Goal: Register for event/course

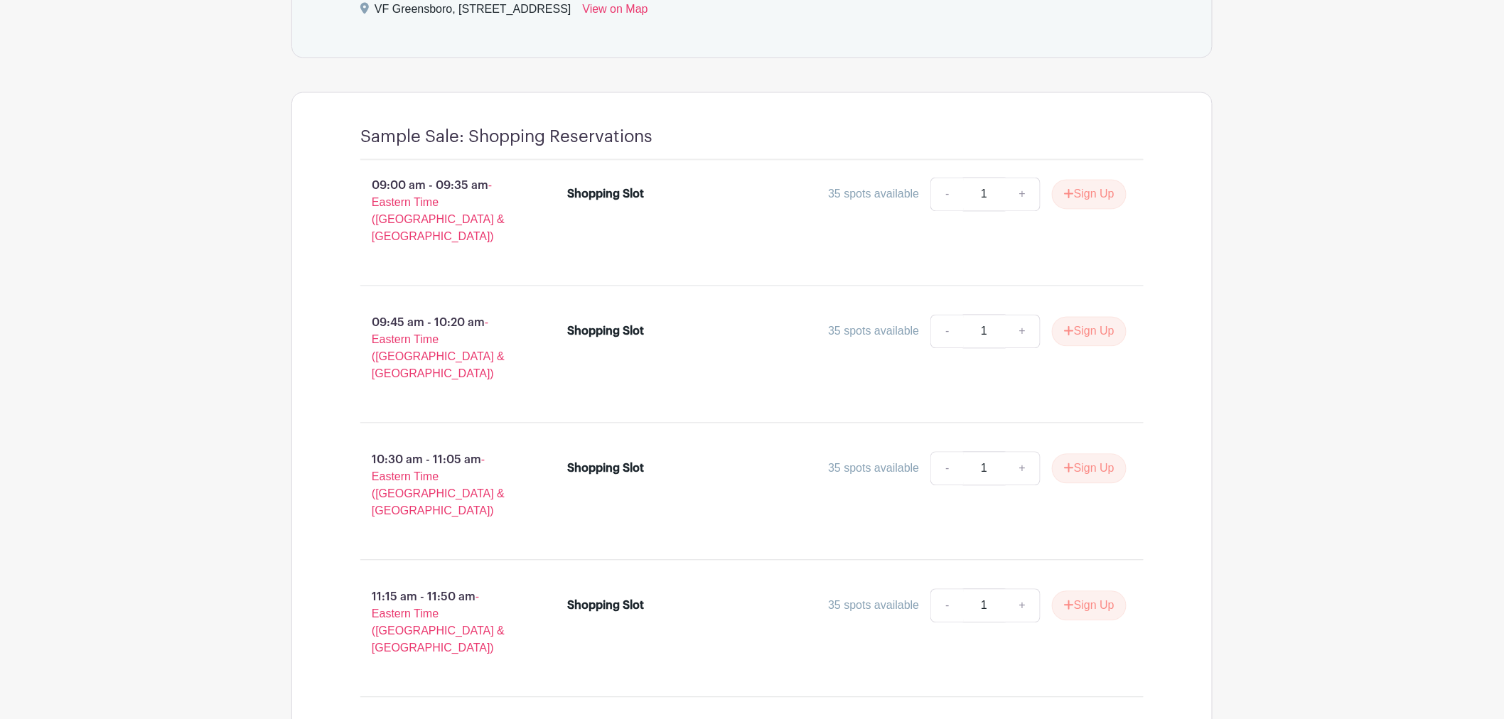
scroll to position [1105, 0]
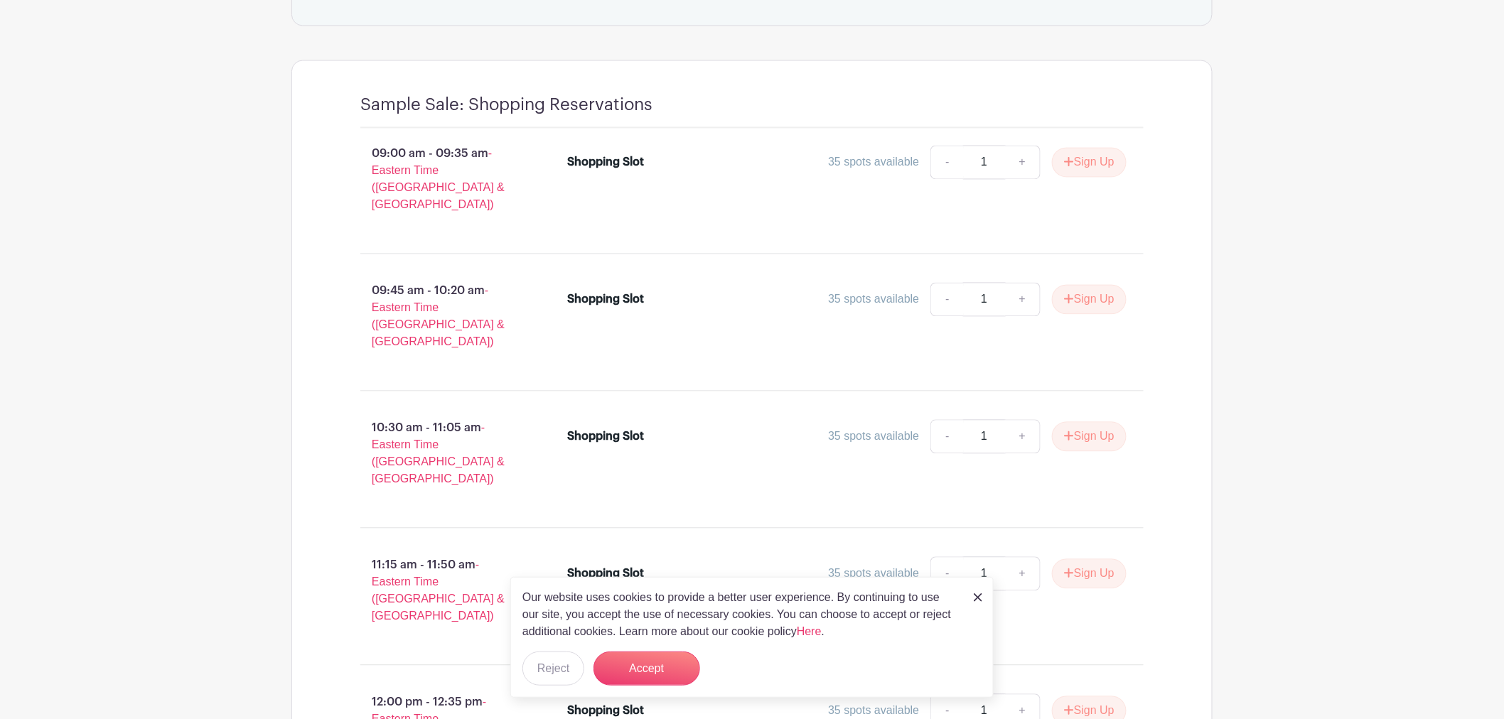
click at [982, 597] on div "Our website uses cookies to provide a better user experience. By continuing to …" at bounding box center [751, 637] width 483 height 121
click at [974, 593] on img at bounding box center [978, 597] width 9 height 9
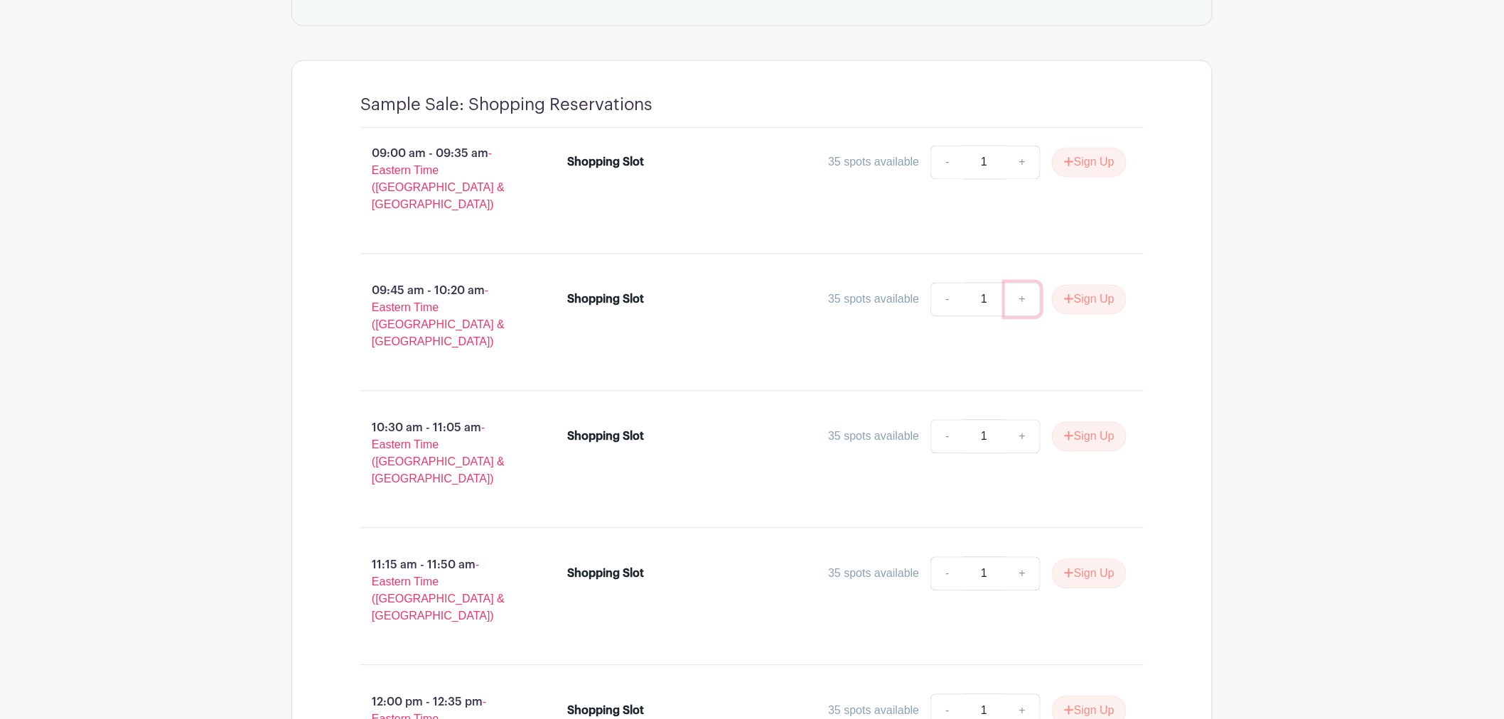
click at [1026, 284] on link "+" at bounding box center [1023, 300] width 36 height 34
type input "2"
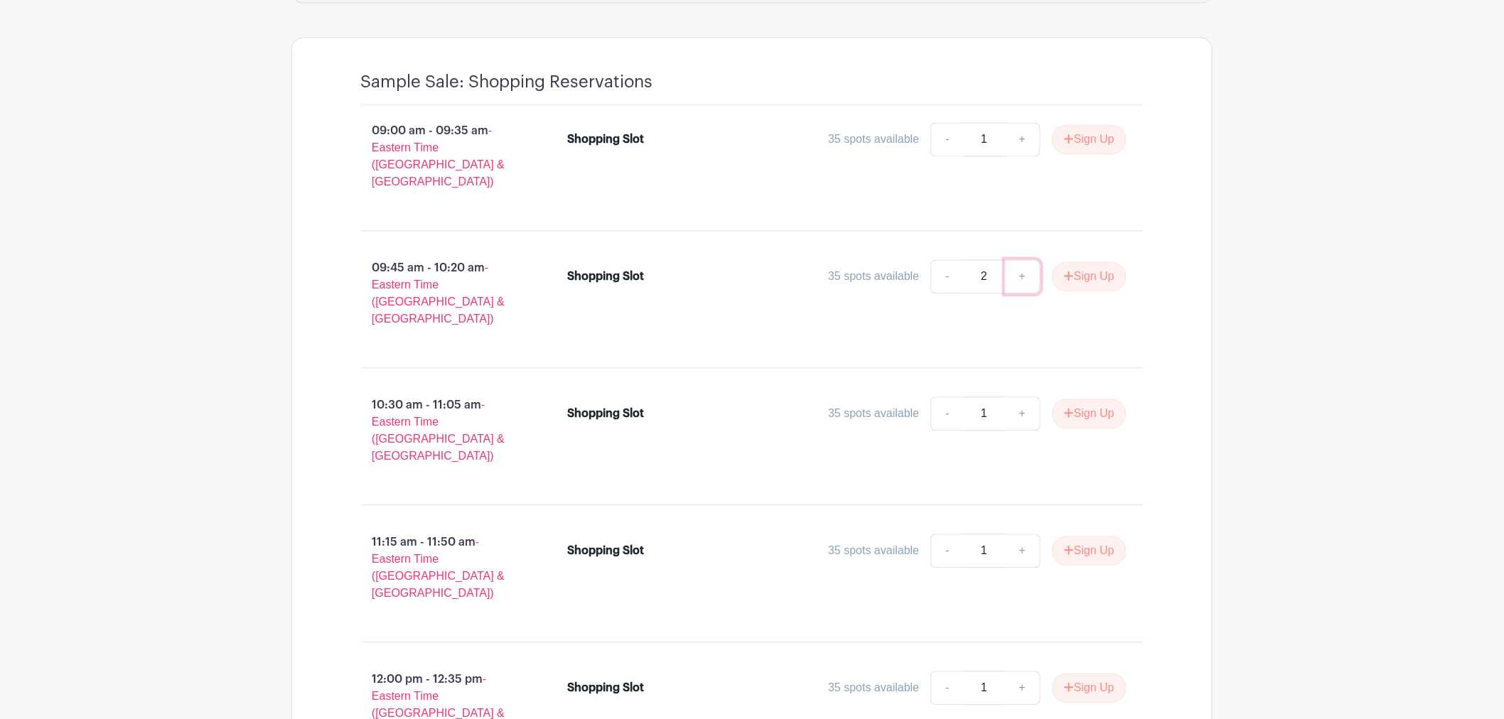
scroll to position [1127, 0]
click at [1094, 263] on button "Sign Up" at bounding box center [1089, 278] width 75 height 30
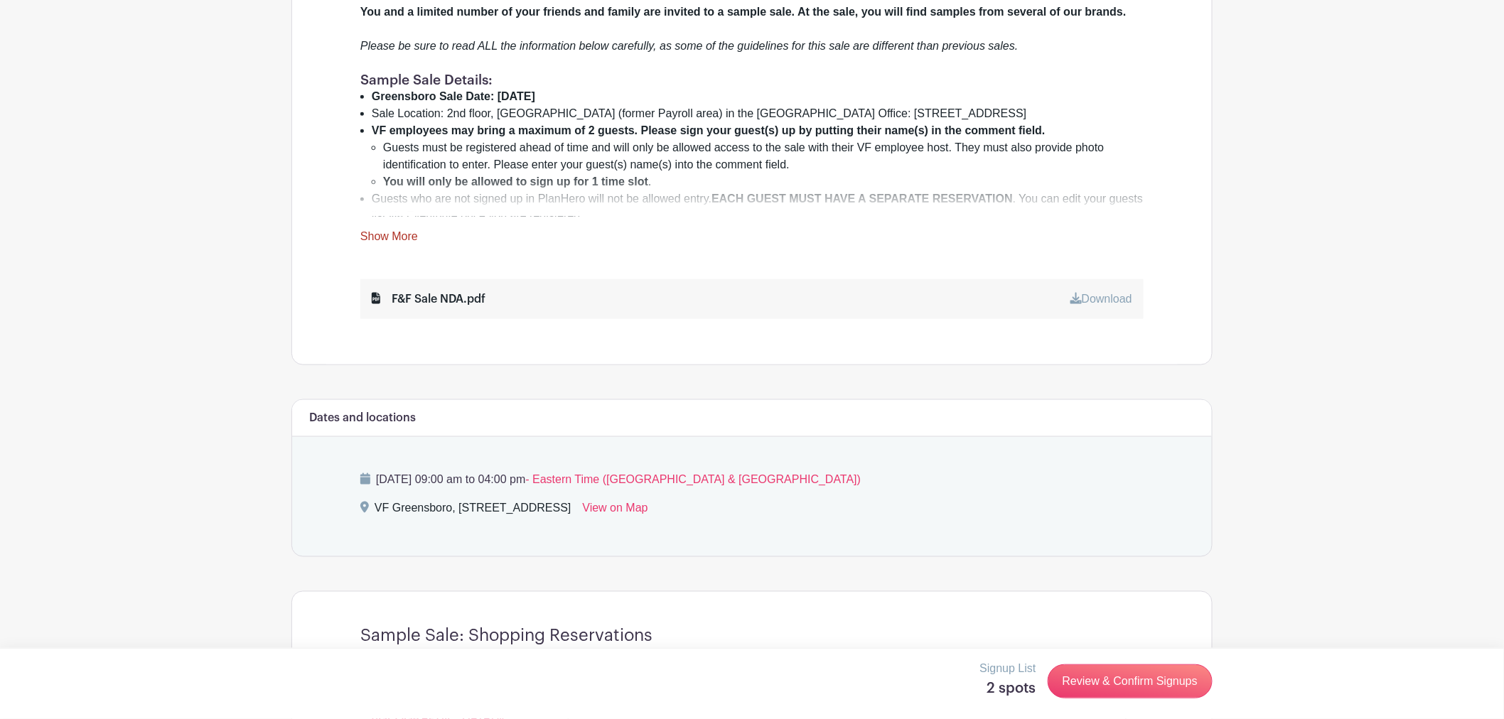
scroll to position [495, 0]
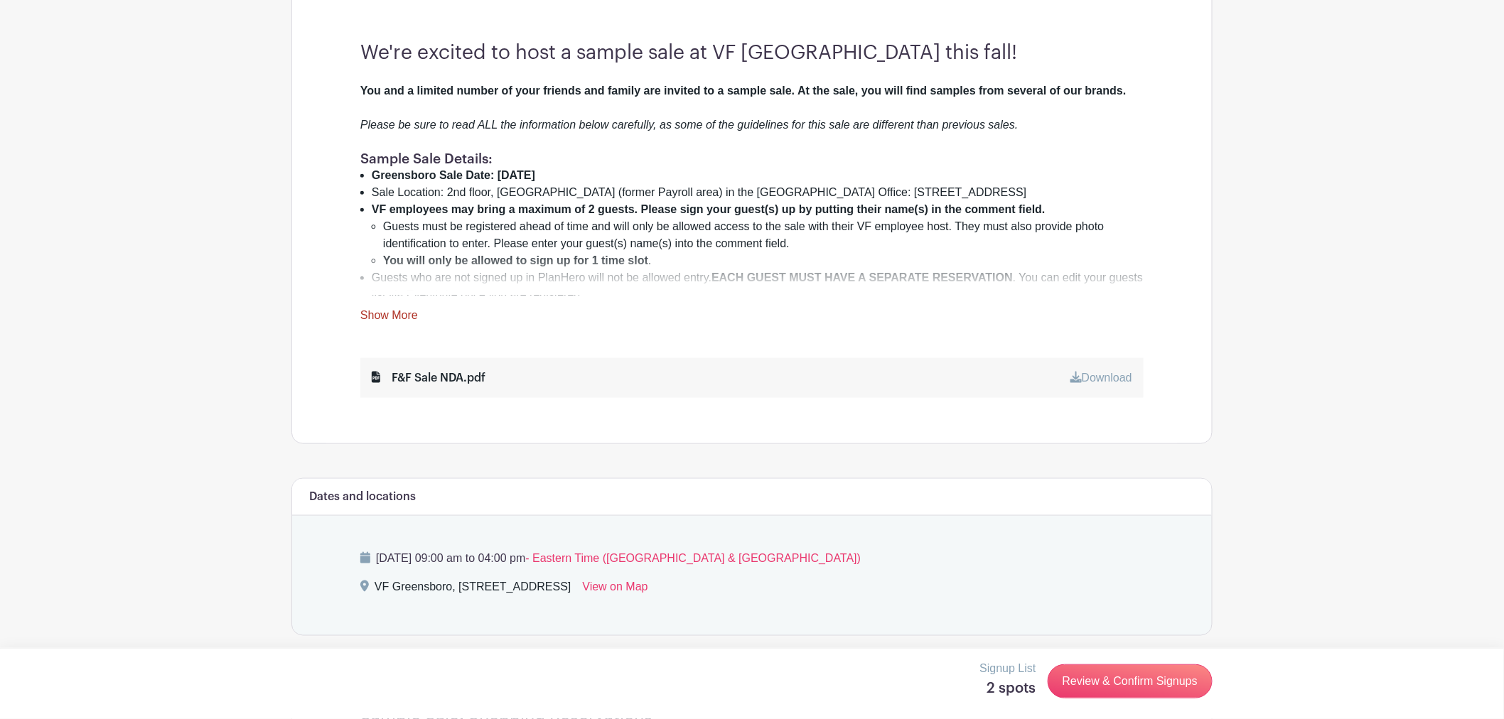
click at [385, 313] on link "Show More" at bounding box center [389, 318] width 58 height 18
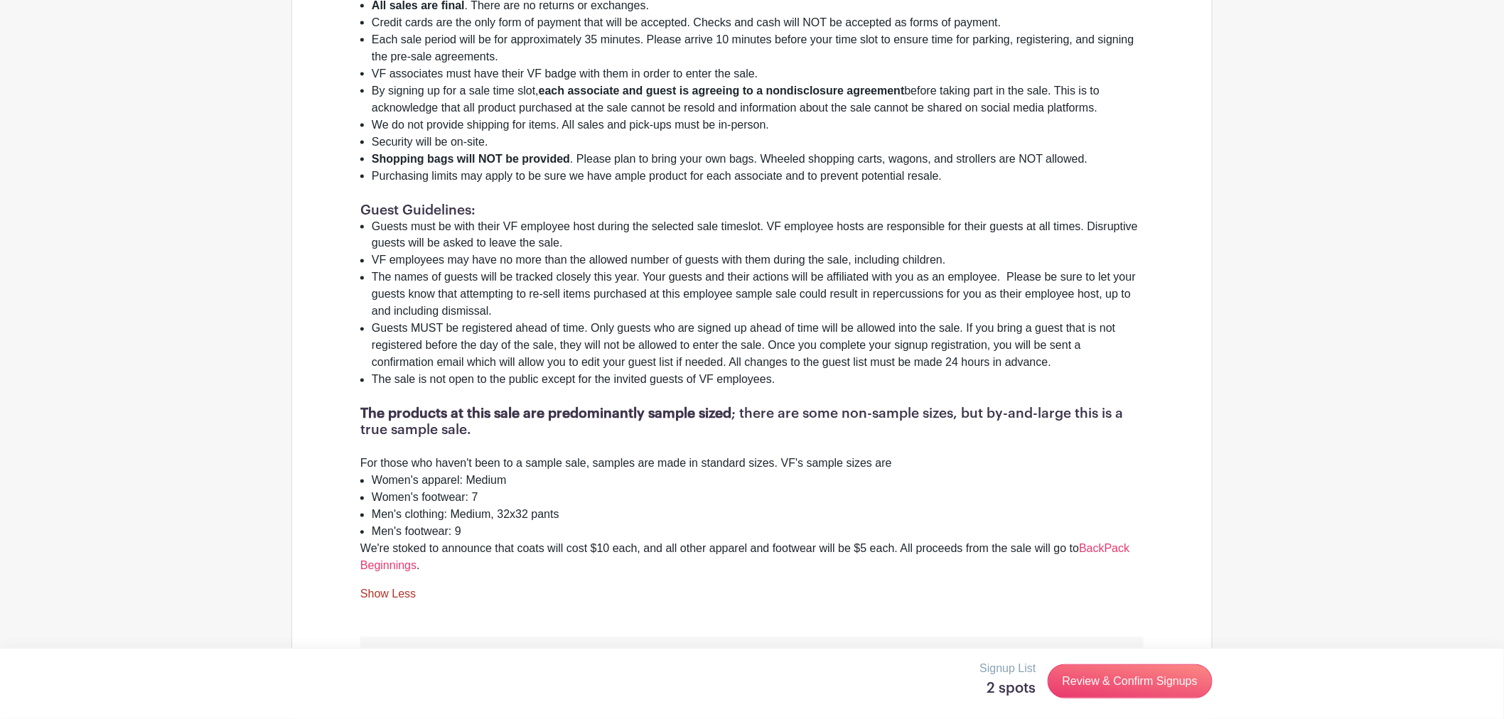
scroll to position [891, 0]
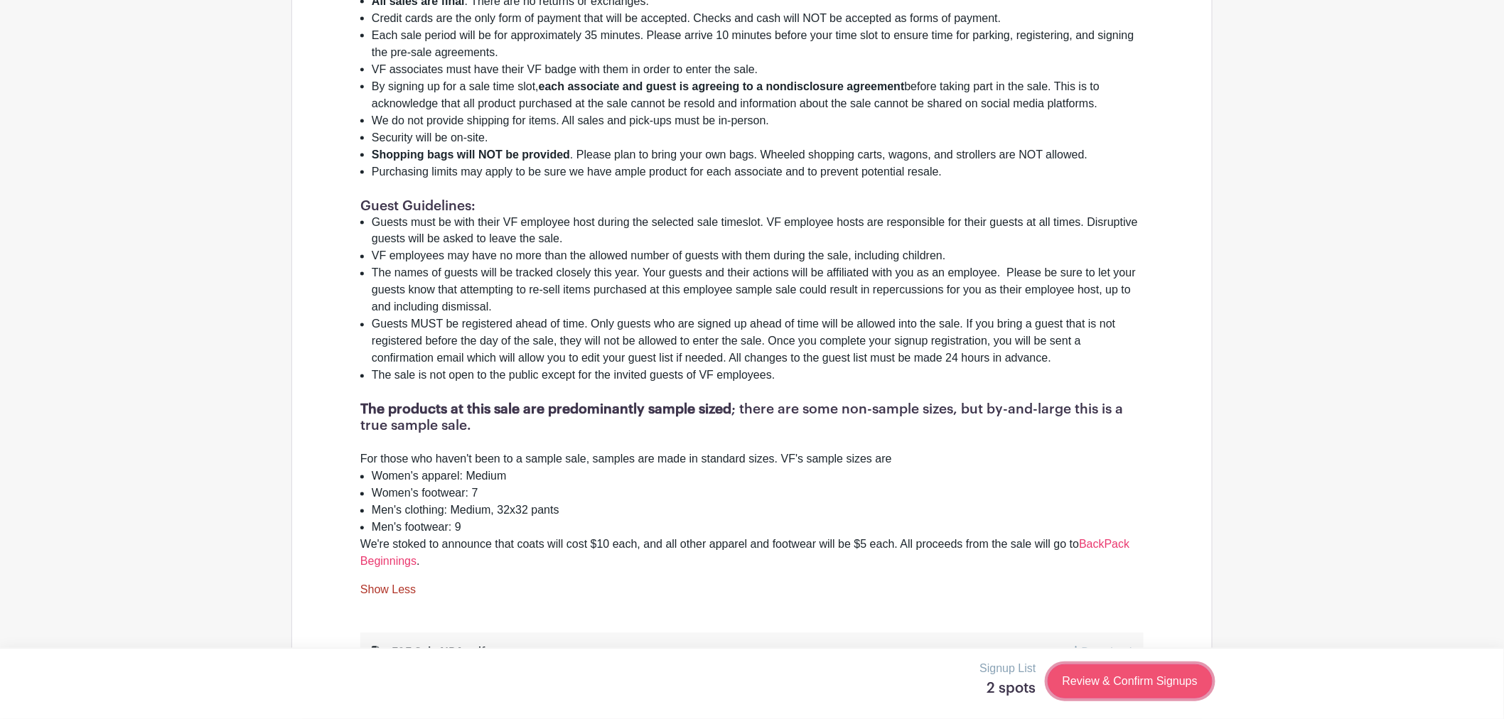
click at [1147, 687] on link "Review & Confirm Signups" at bounding box center [1130, 682] width 165 height 34
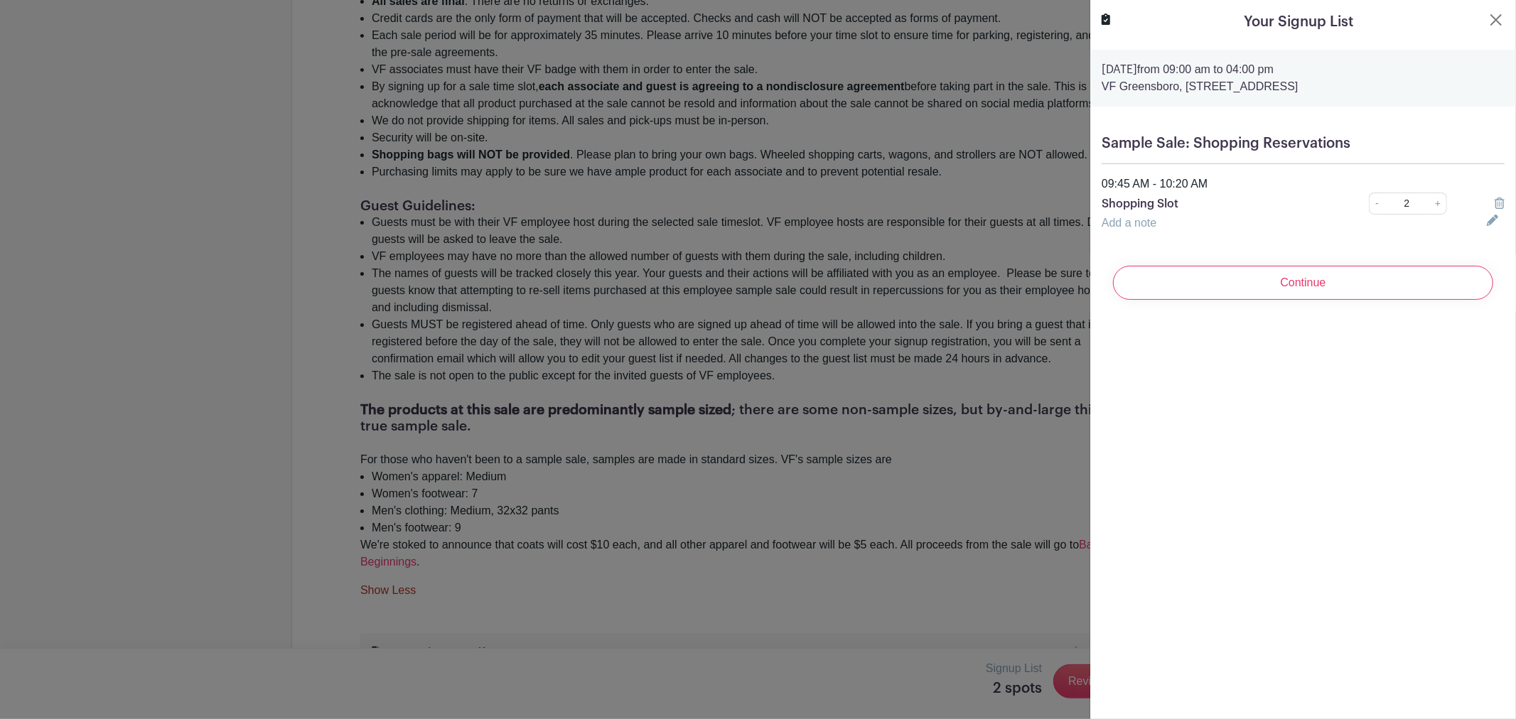
click at [1123, 224] on link "Add a note" at bounding box center [1129, 223] width 55 height 12
click at [1149, 237] on input "text" at bounding box center [1286, 232] width 368 height 34
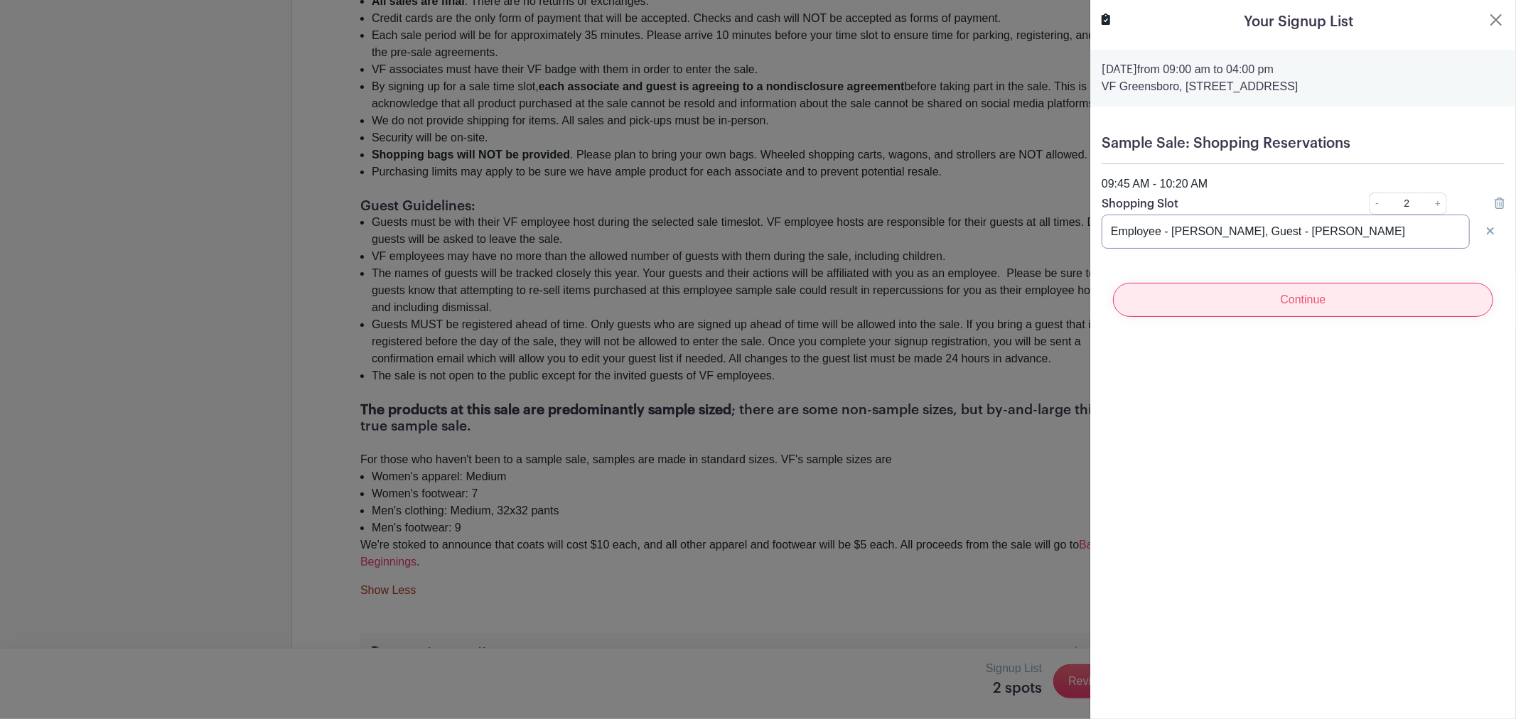
type input "Employee - [PERSON_NAME], Guest - [PERSON_NAME]"
click at [1269, 299] on input "Continue" at bounding box center [1303, 300] width 380 height 34
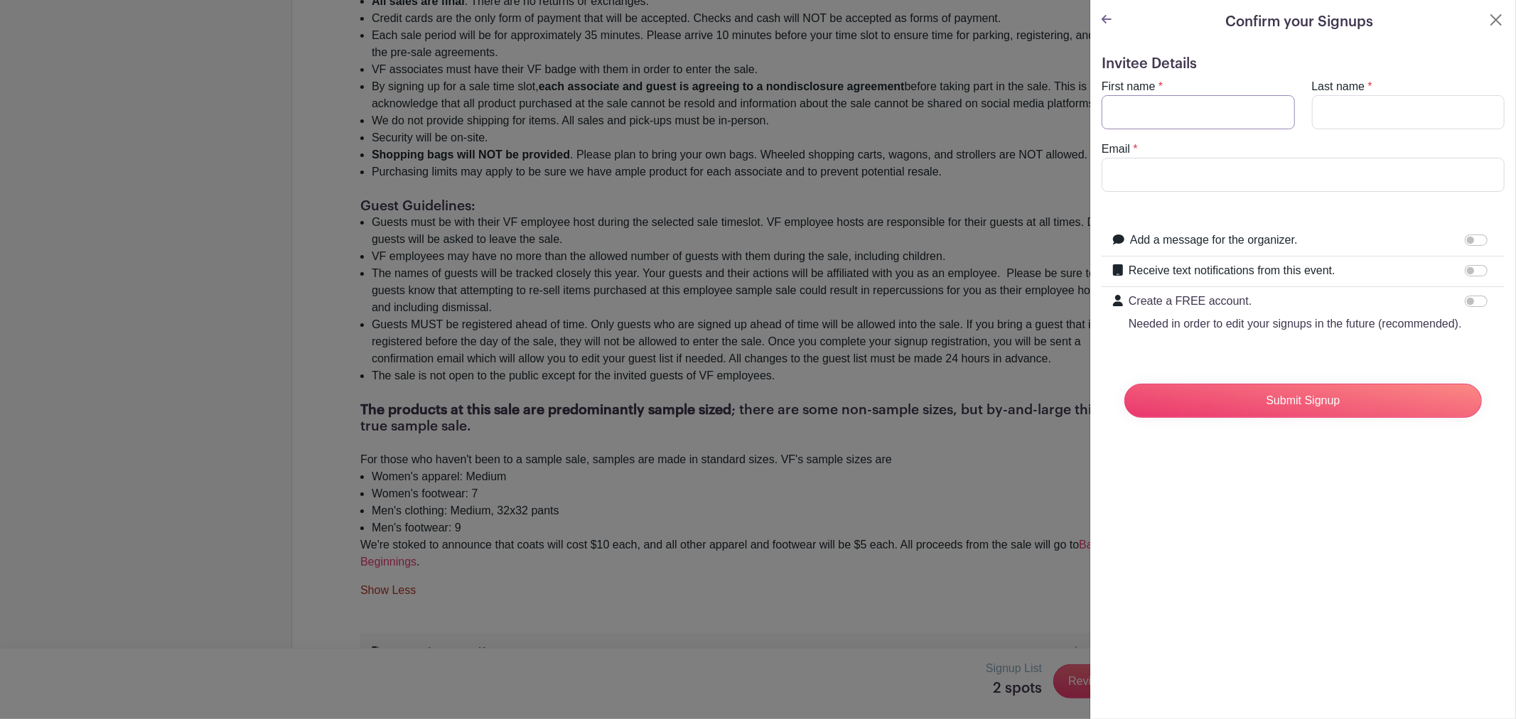
click at [1199, 107] on input "First name" at bounding box center [1198, 112] width 193 height 34
type input "[PERSON_NAME]"
type input "Shina"
type input "[PERSON_NAME][EMAIL_ADDRESS][DOMAIN_NAME]"
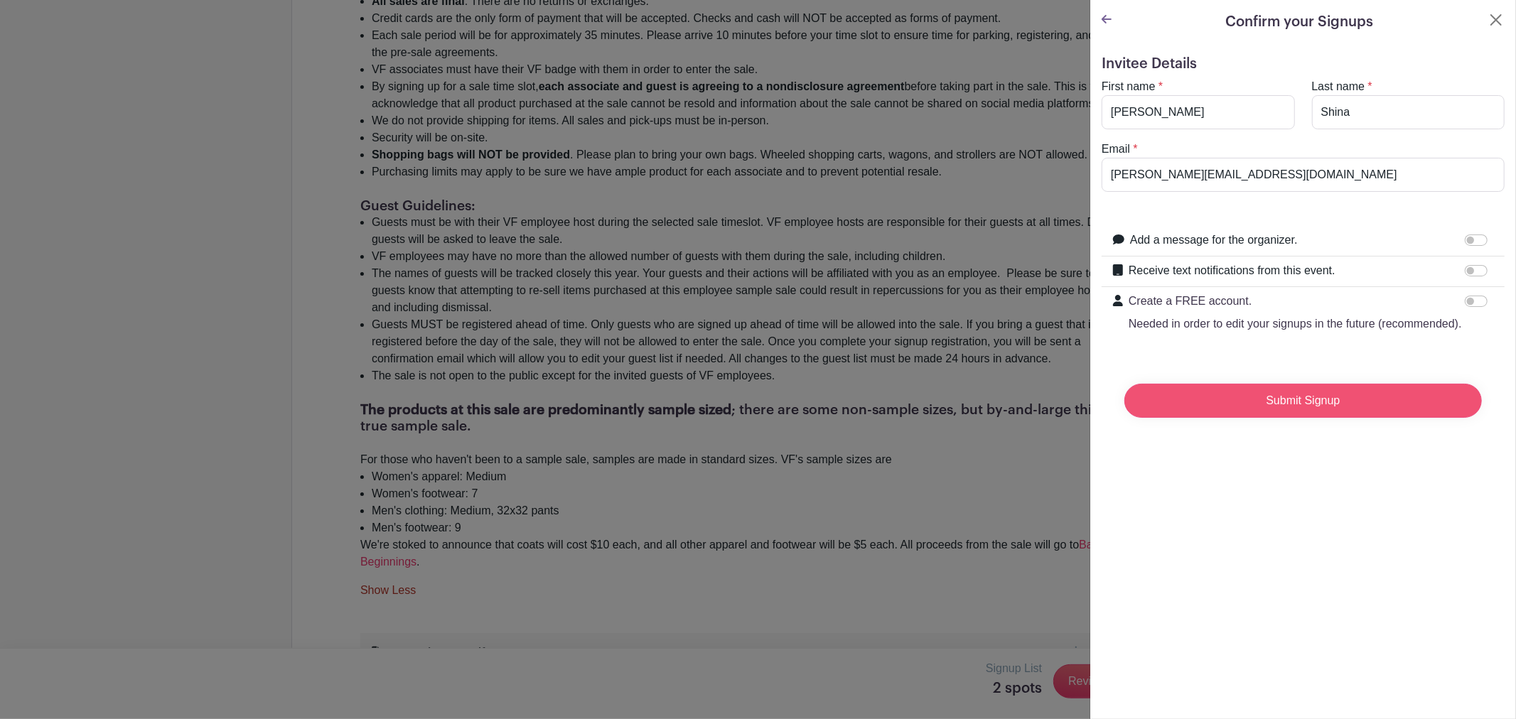
click at [1318, 418] on input "Submit Signup" at bounding box center [1302, 401] width 357 height 34
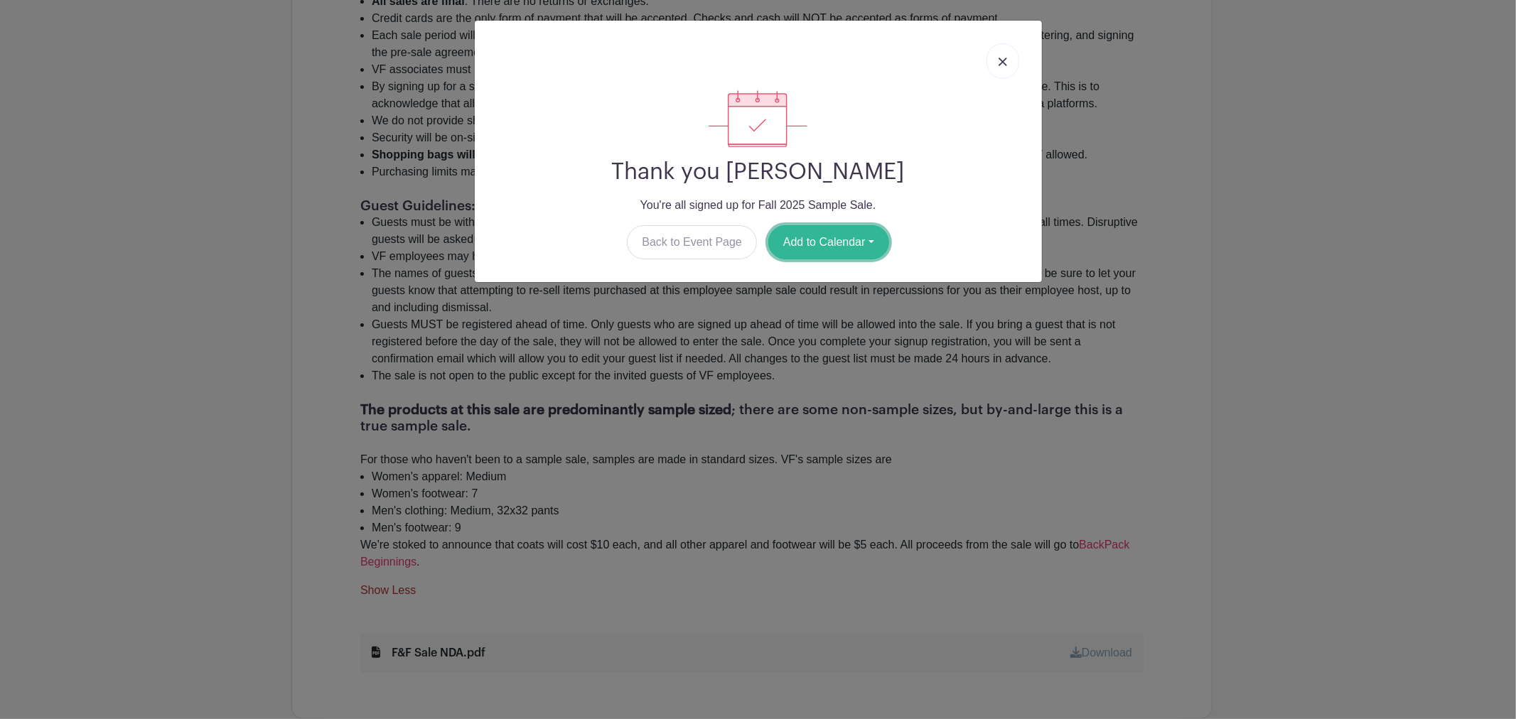
click at [822, 249] on button "Add to Calendar" at bounding box center [828, 242] width 121 height 34
click at [820, 306] on link "Outlook" at bounding box center [825, 301] width 112 height 23
drag, startPoint x: 1010, startPoint y: 60, endPoint x: 1032, endPoint y: 60, distance: 22.0
click at [1010, 60] on link at bounding box center [1002, 61] width 33 height 36
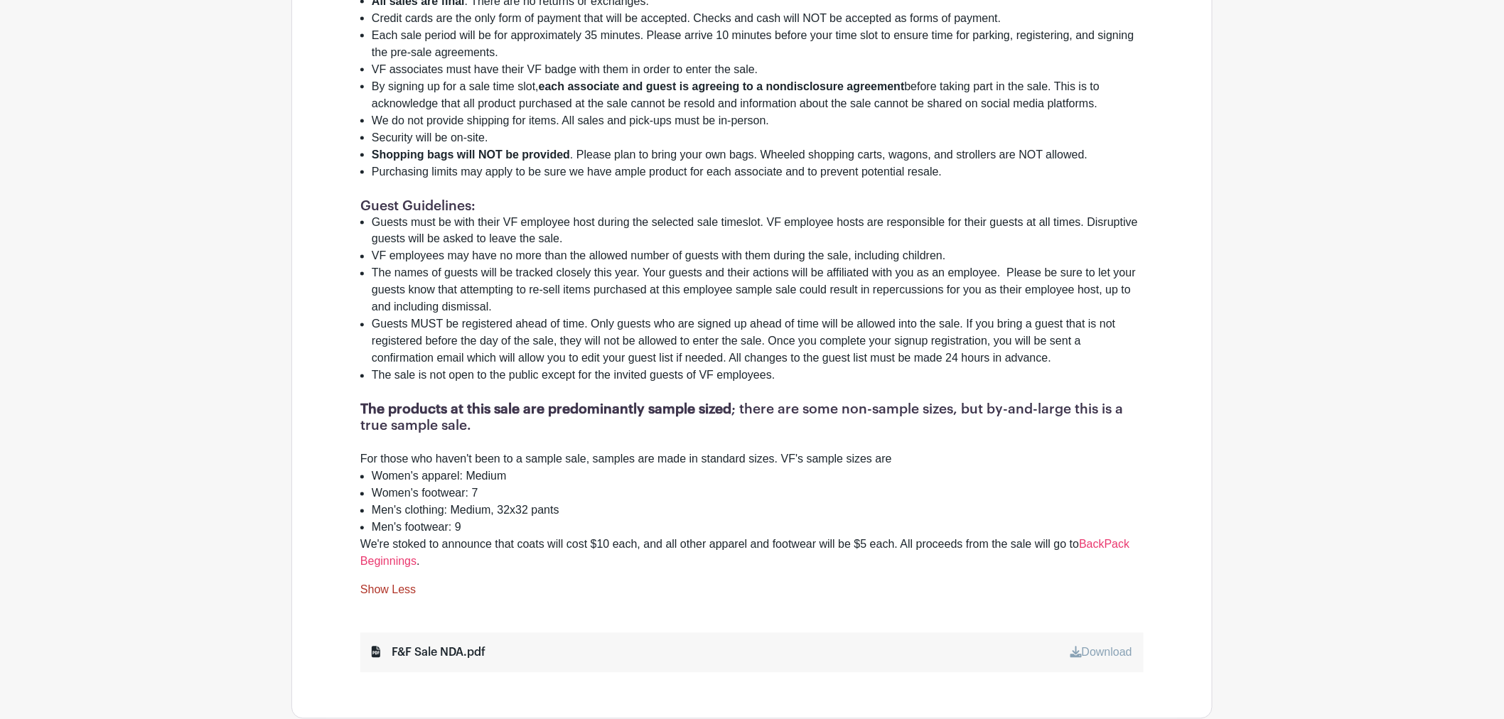
click at [508, 520] on li "Men's footwear: 9" at bounding box center [758, 528] width 772 height 17
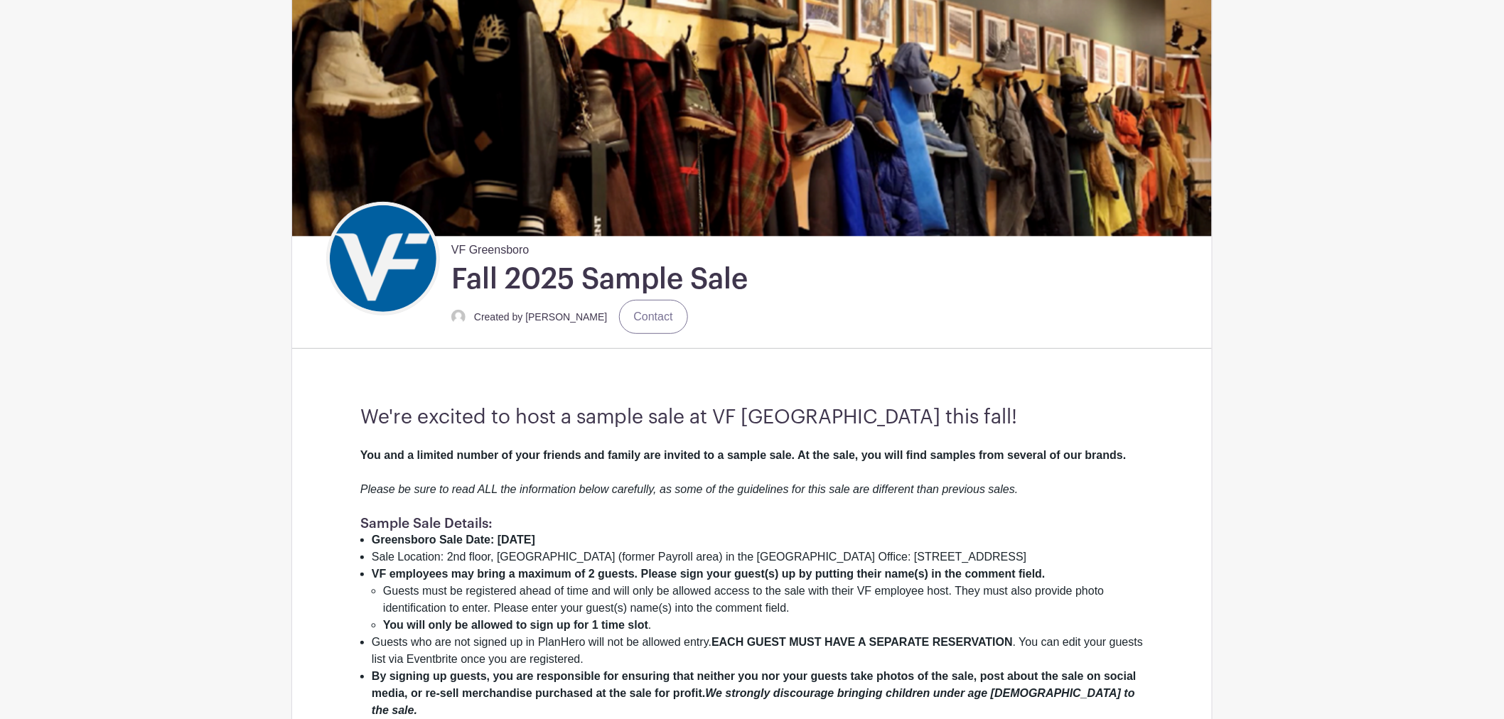
scroll to position [0, 0]
